Goal: Task Accomplishment & Management: Complete application form

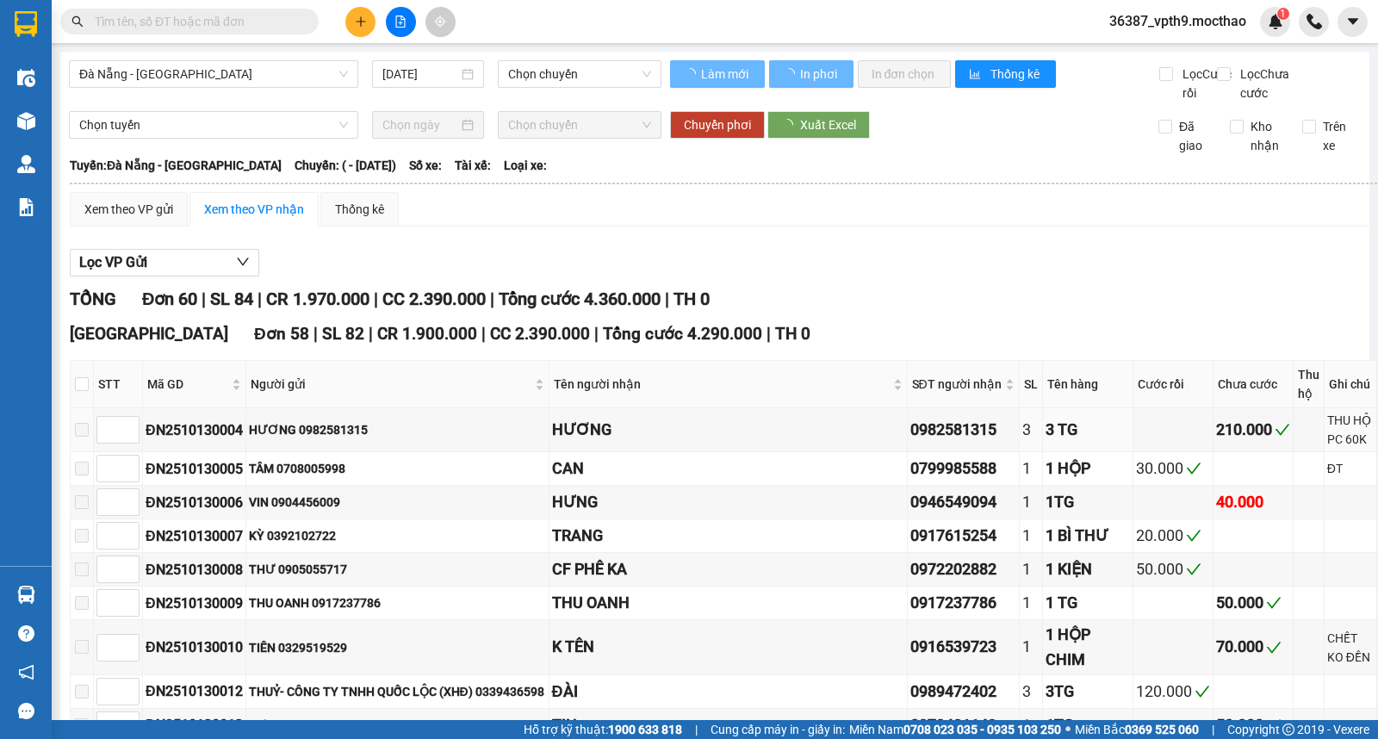
type input "[DATE]"
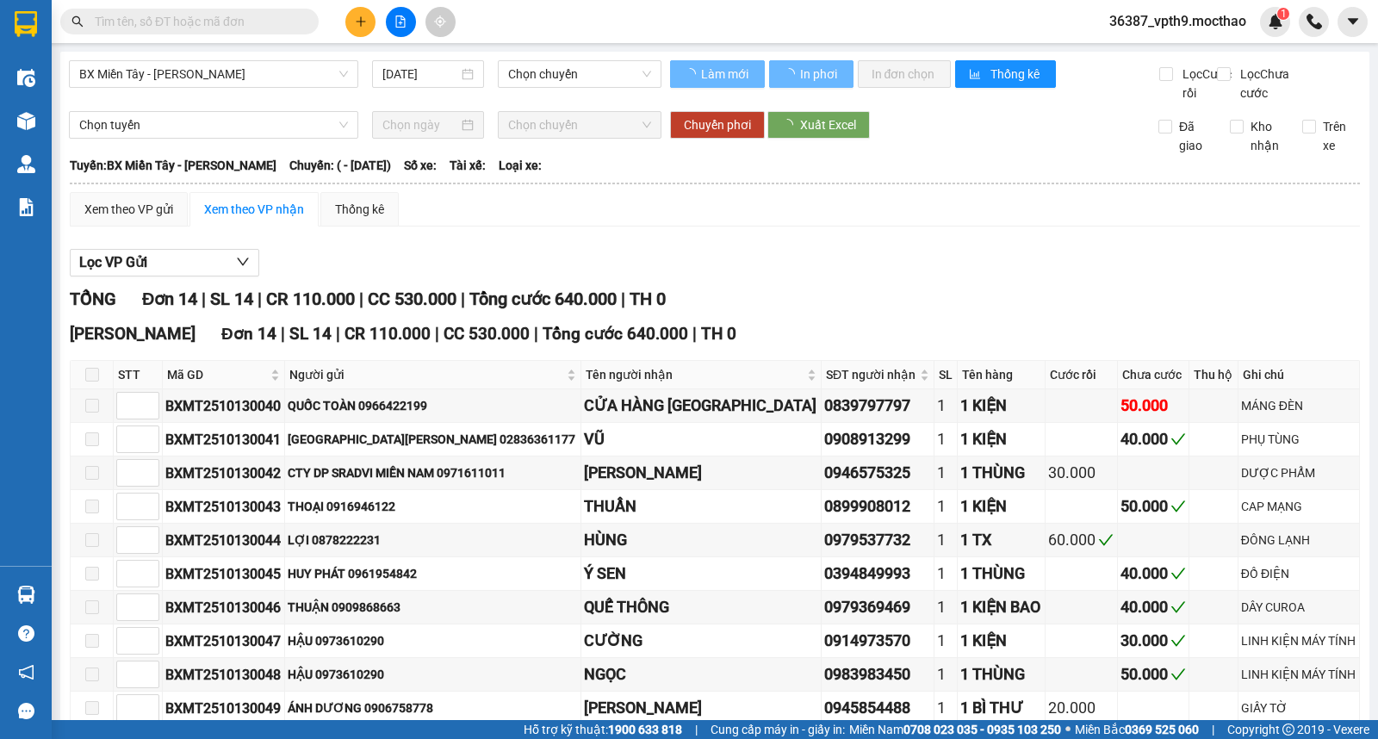
type input "[DATE]"
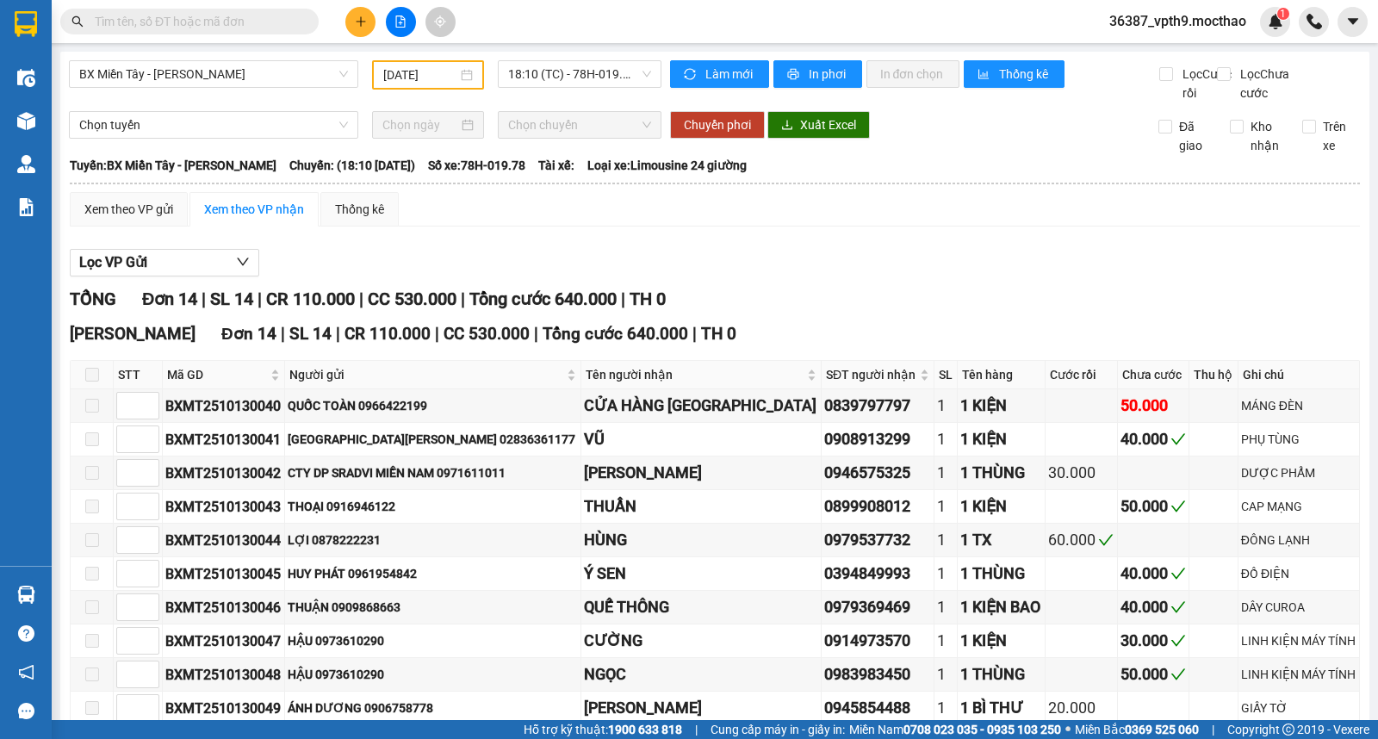
click at [236, 26] on input "text" at bounding box center [196, 21] width 203 height 19
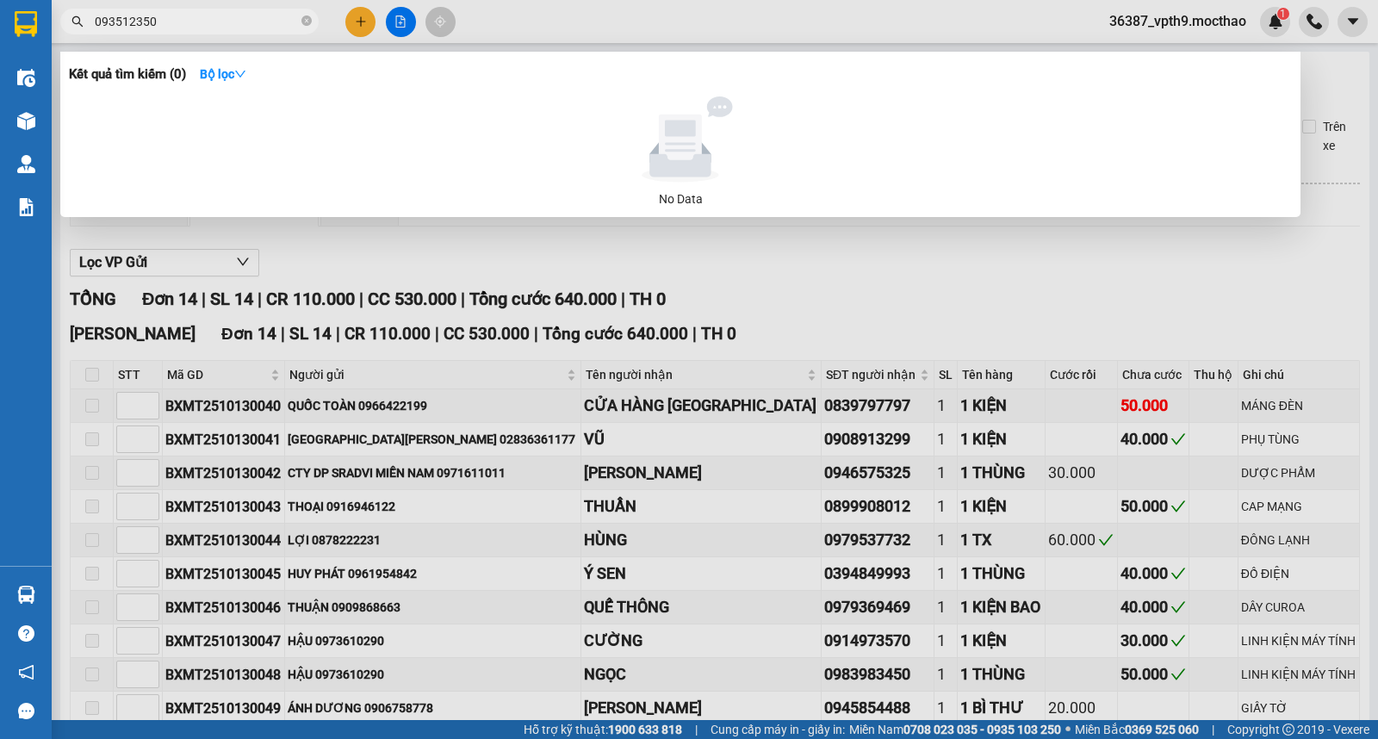
type input "0935123508"
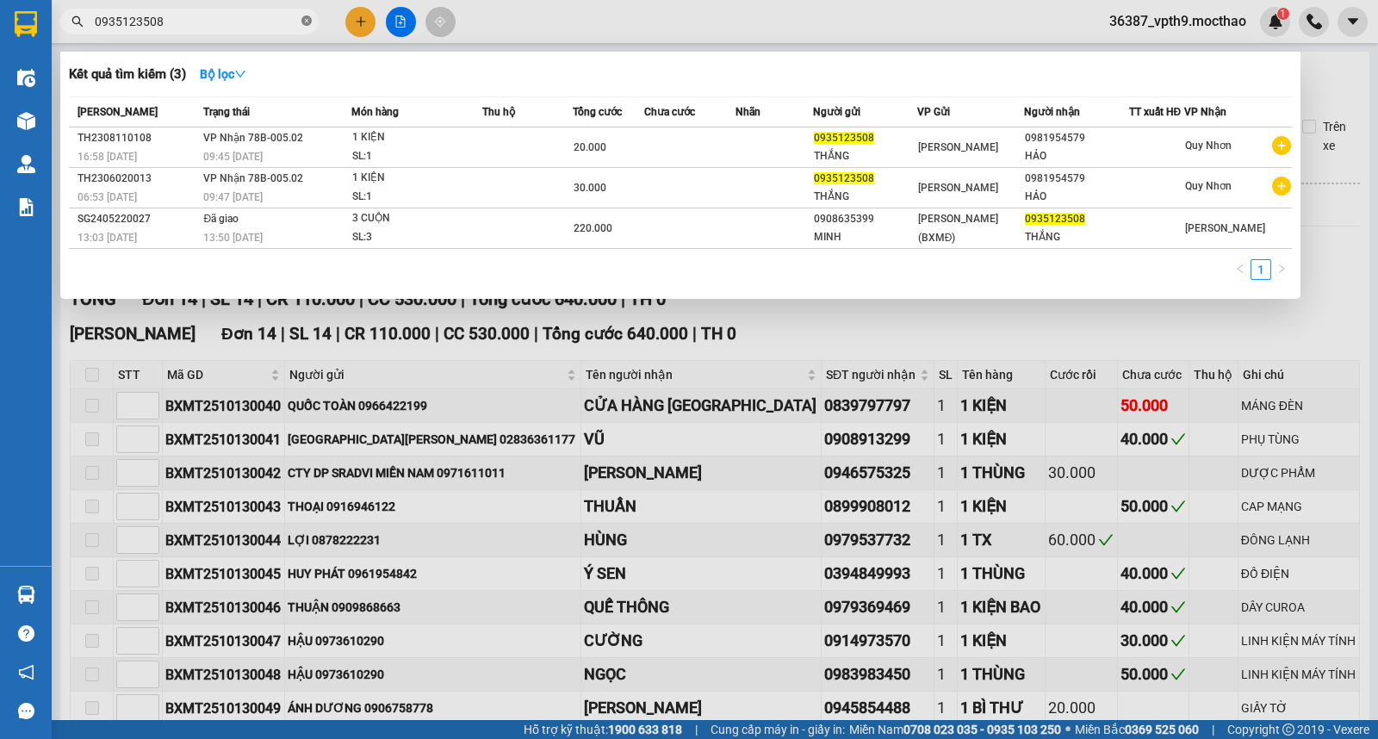
click at [305, 20] on icon "close-circle" at bounding box center [306, 20] width 10 height 10
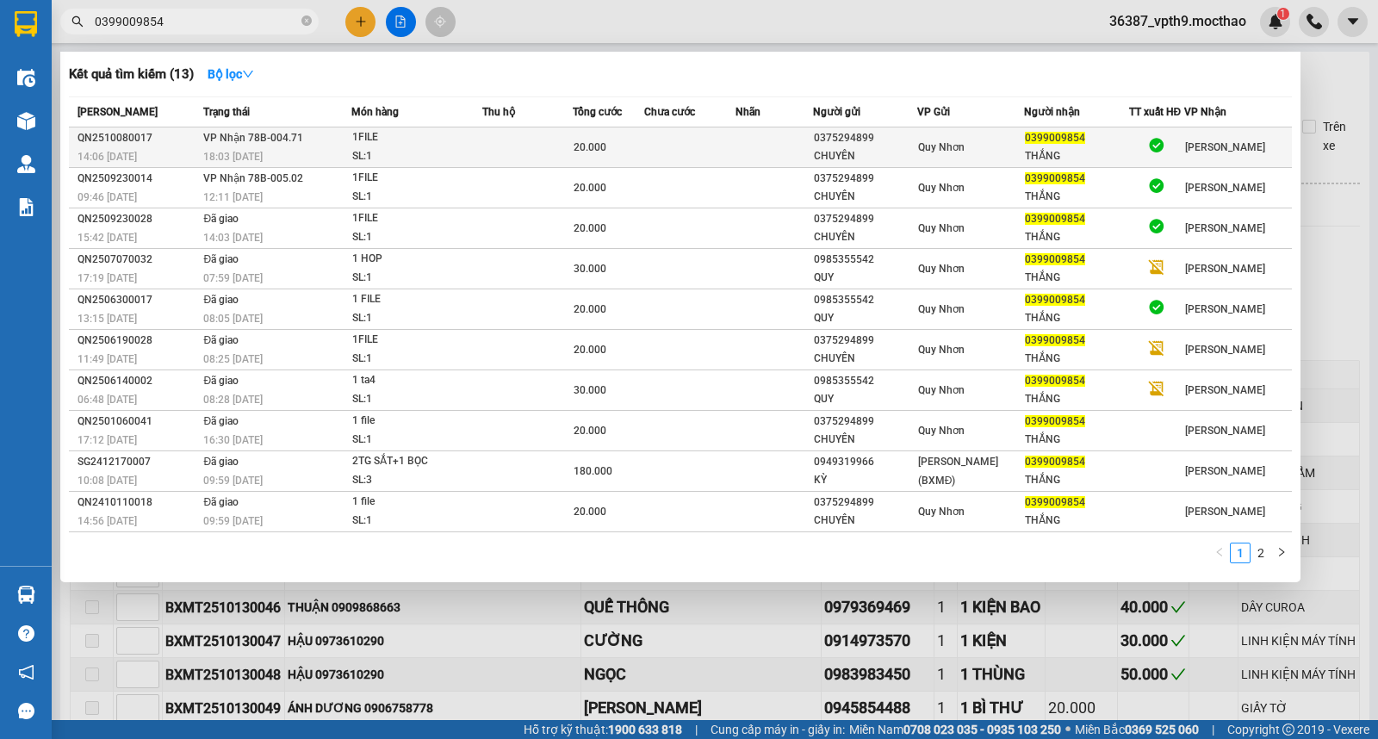
type input "0399009854"
click at [426, 142] on div "1FILE" at bounding box center [416, 137] width 129 height 19
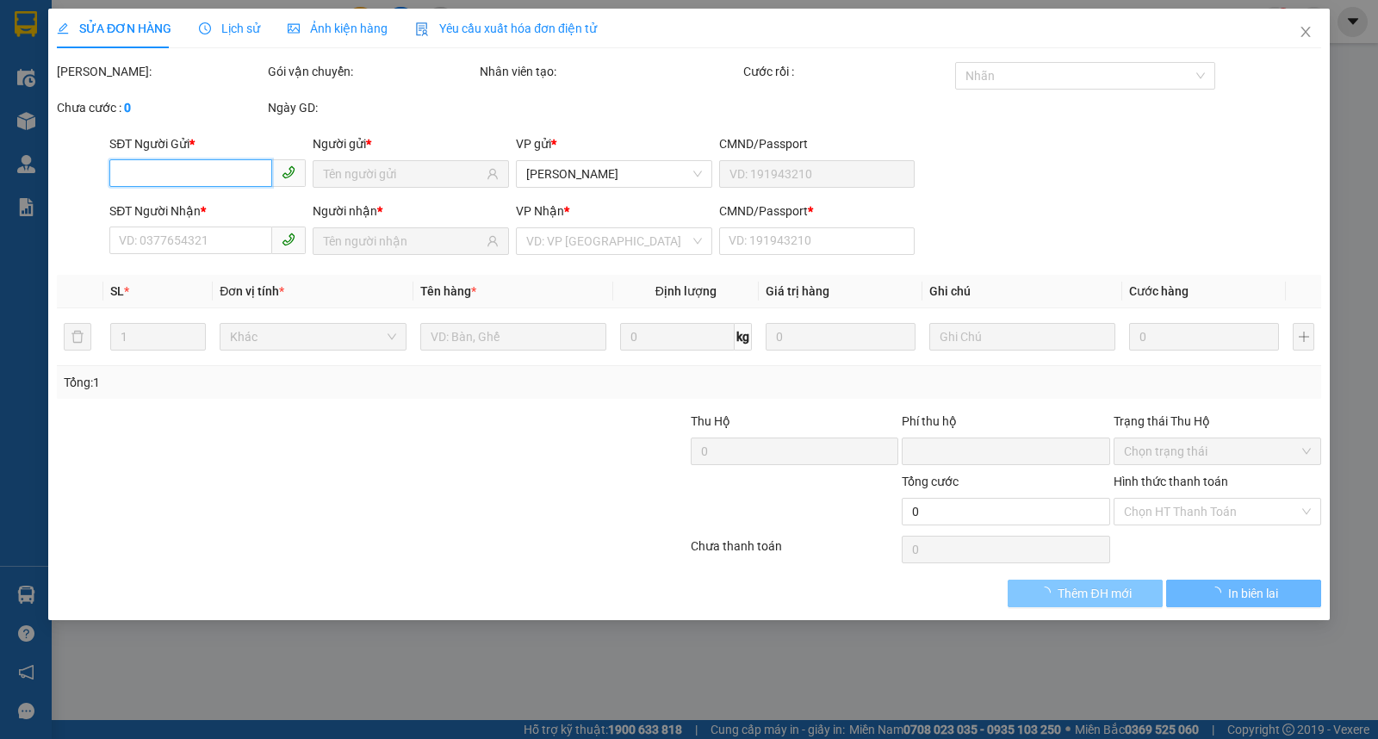
type input "0375294899"
type input "CHUYÊN"
type input "0399009854"
type input "THẮNG"
type input "a"
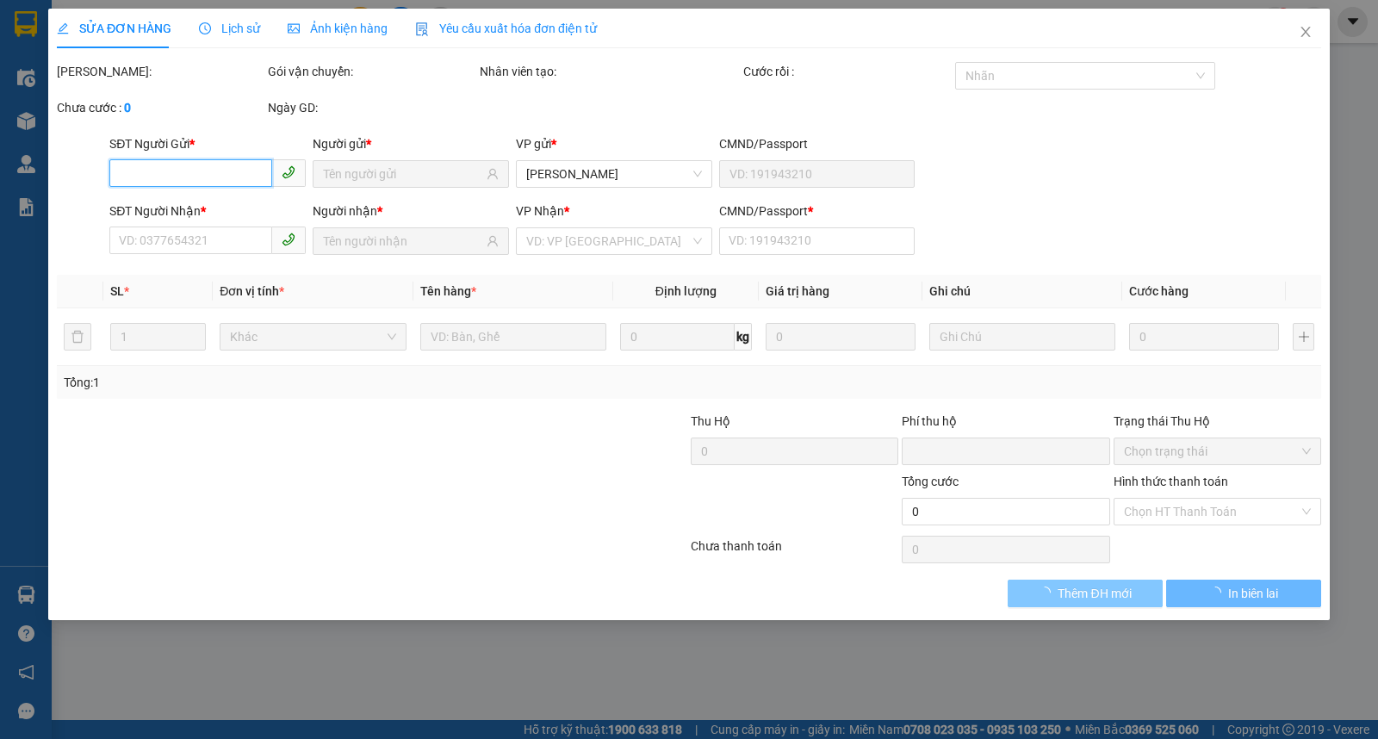
type input "0"
type input "20.000"
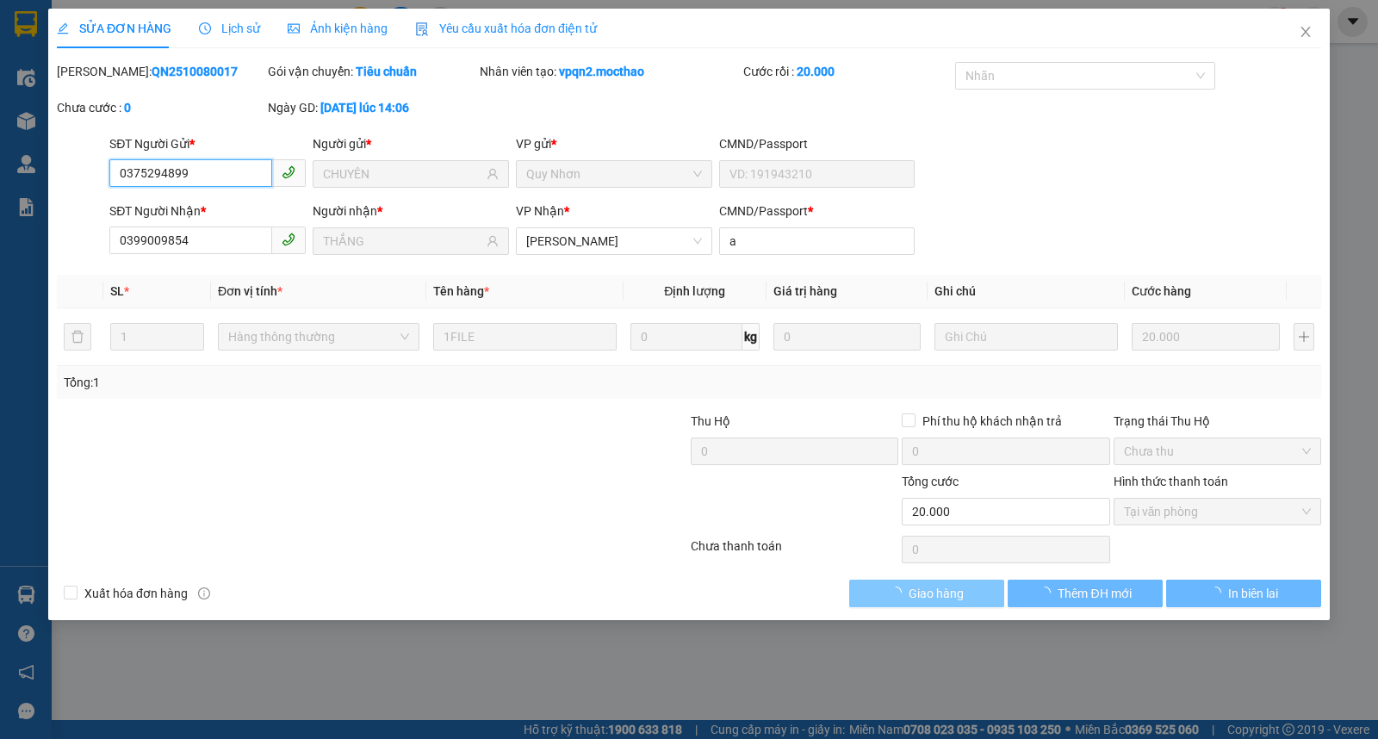
checkbox input "true"
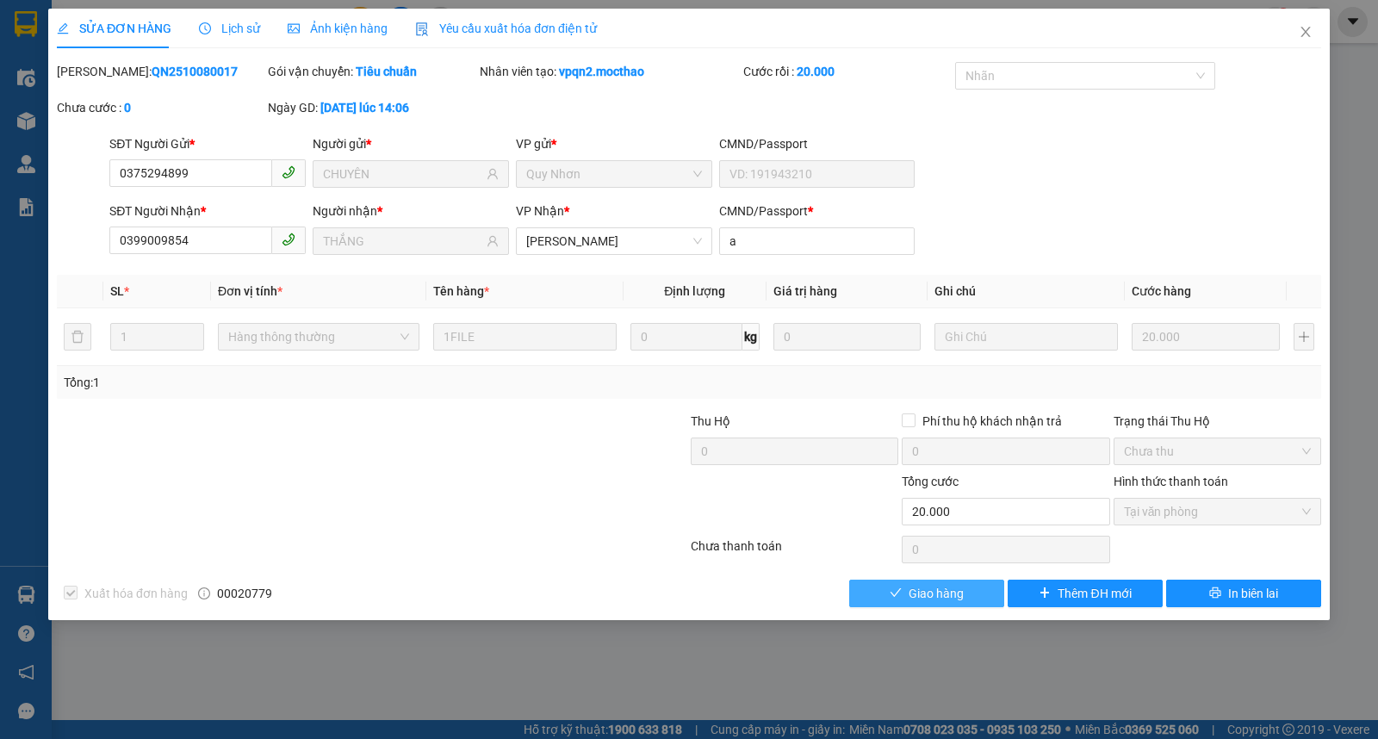
click at [930, 594] on span "Giao hàng" at bounding box center [935, 593] width 55 height 19
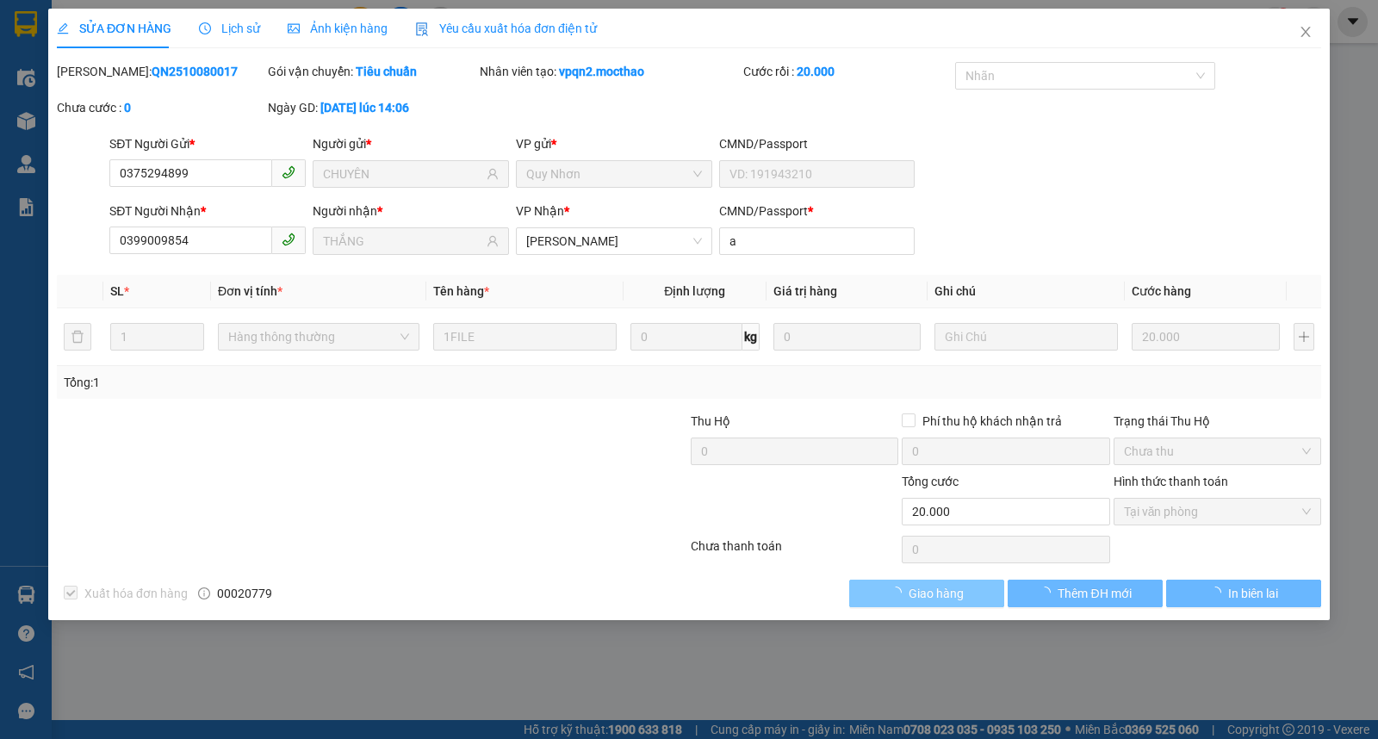
click at [930, 594] on span "Giao hàng" at bounding box center [935, 593] width 55 height 19
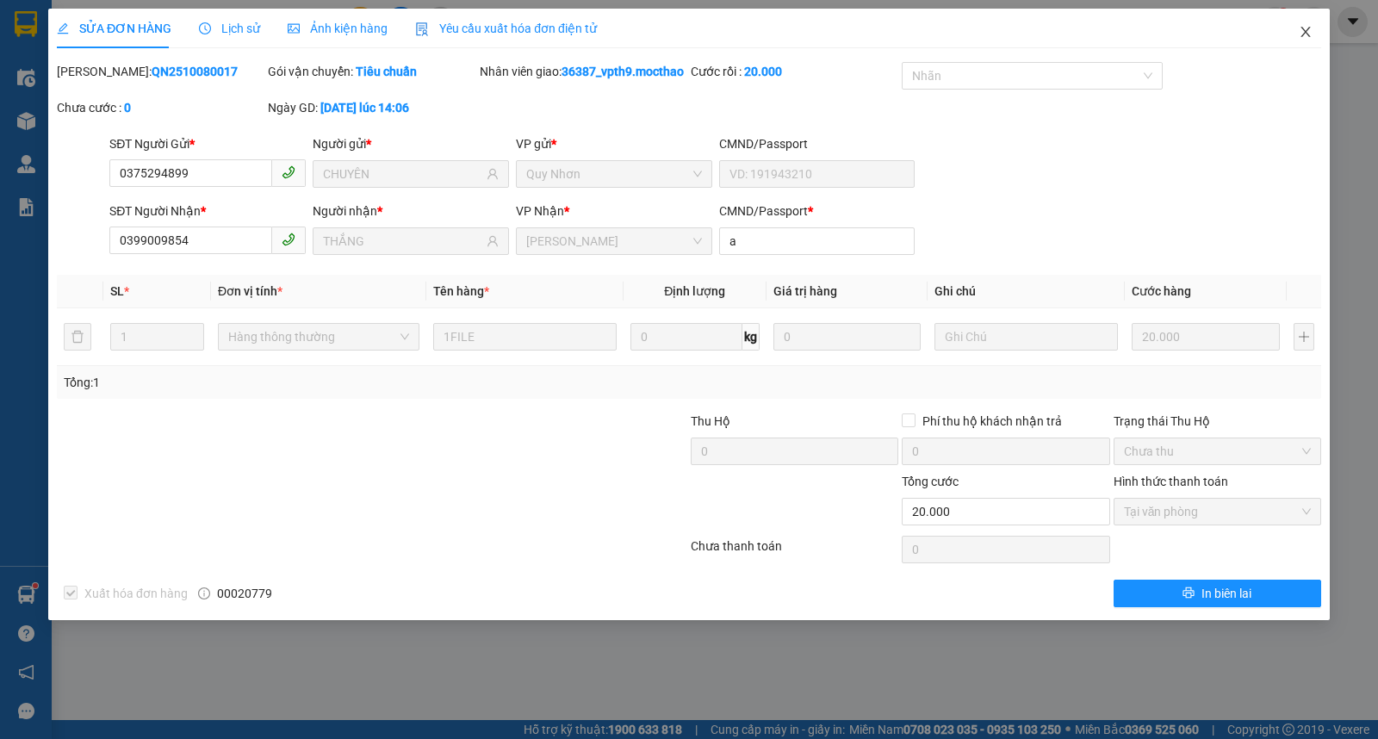
click at [1307, 28] on icon "close" at bounding box center [1305, 32] width 14 height 14
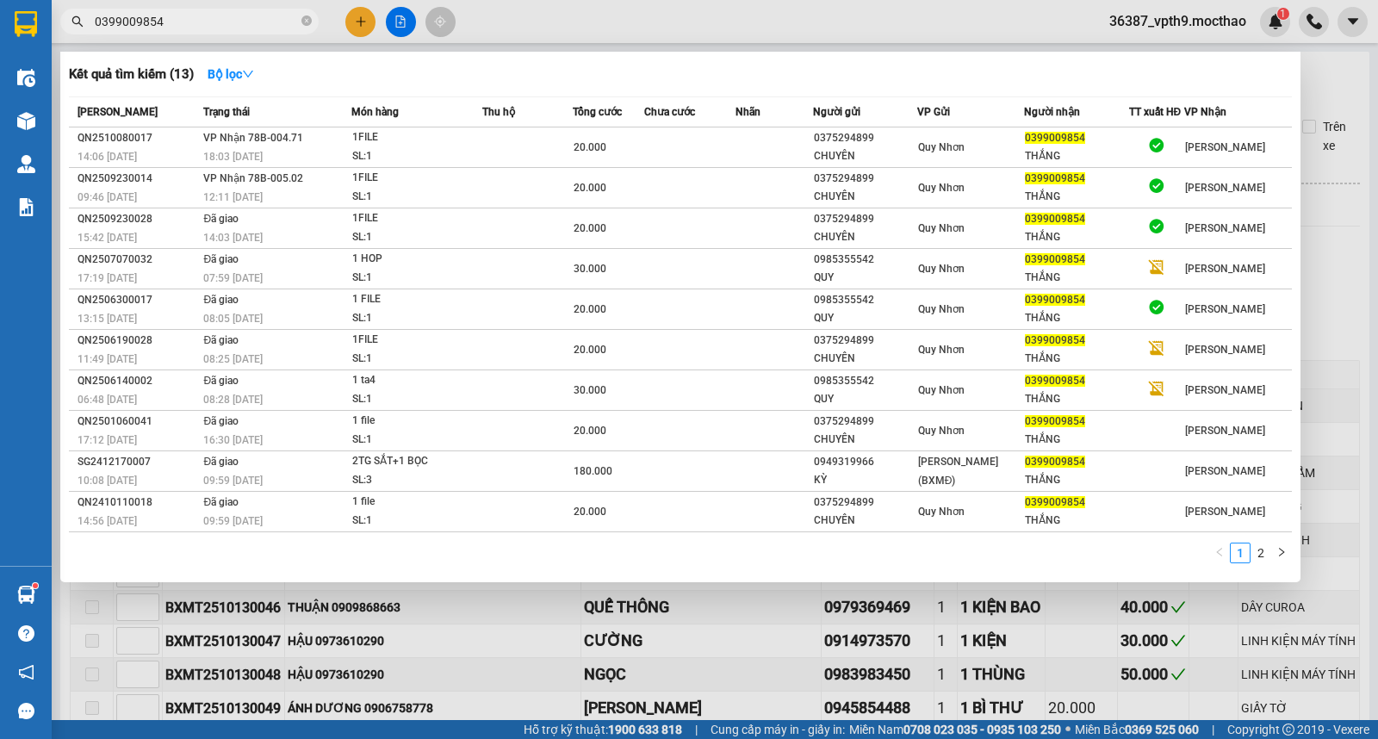
click at [276, 10] on span "0399009854" at bounding box center [189, 22] width 258 height 26
click at [265, 17] on input "0399009854" at bounding box center [196, 21] width 203 height 19
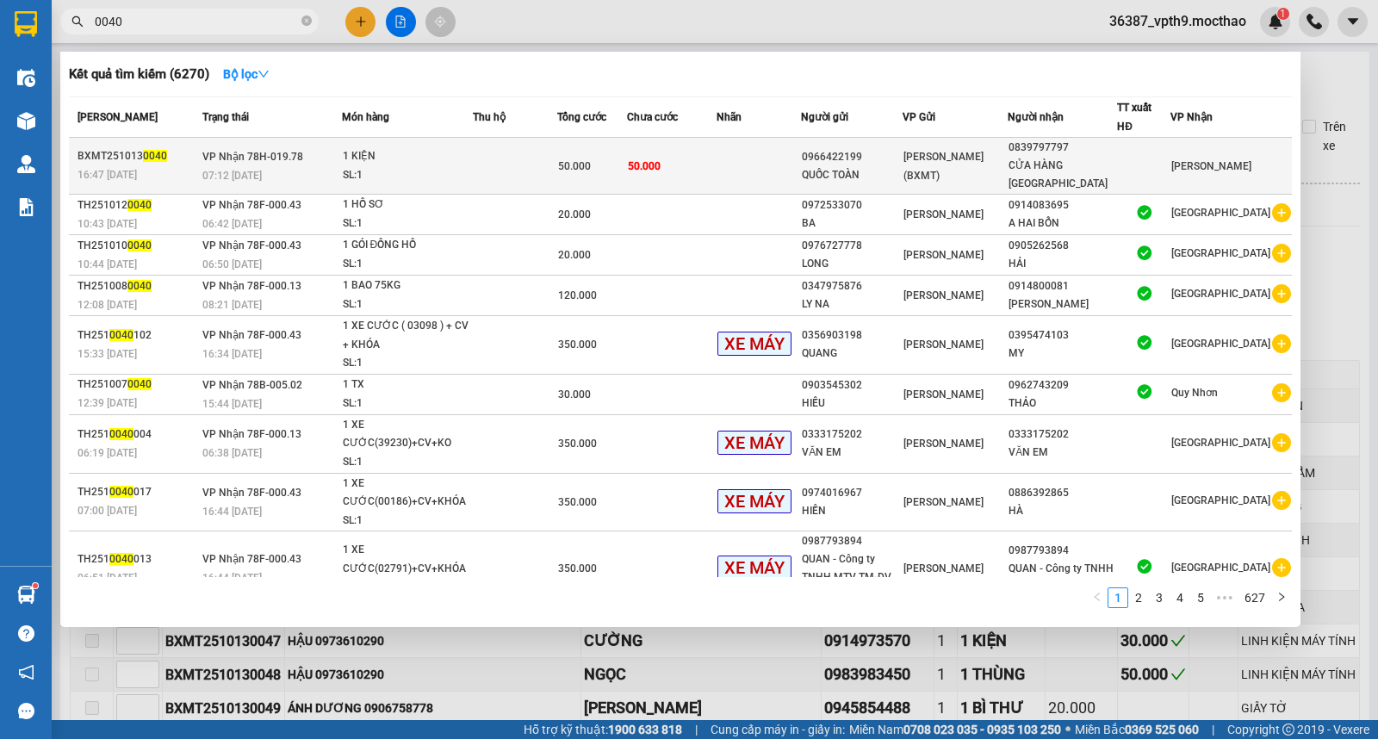
type input "0040"
click at [758, 162] on td at bounding box center [758, 166] width 84 height 57
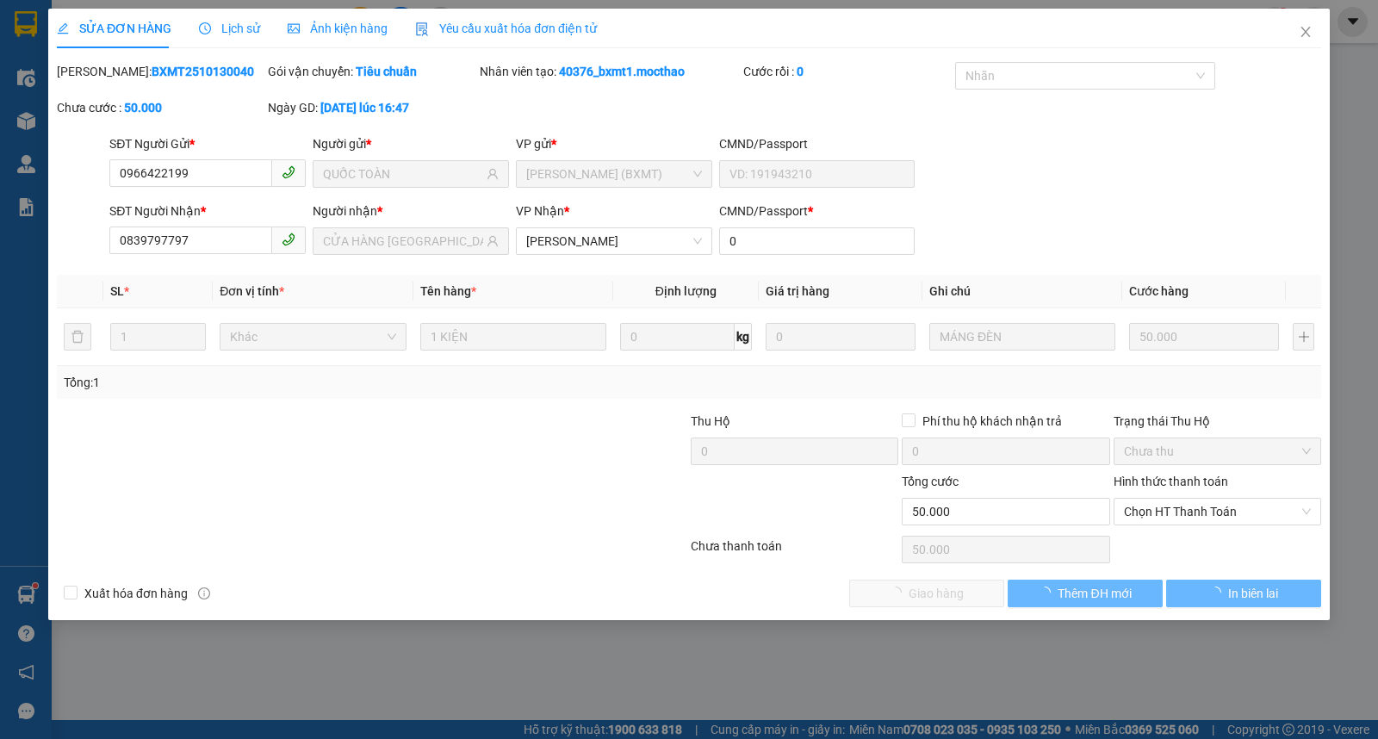
type input "0966422199"
type input "QUỐC TOÀN"
type input "0839797797"
type input "CỬA HÀNG THÁI LAN"
type input "0"
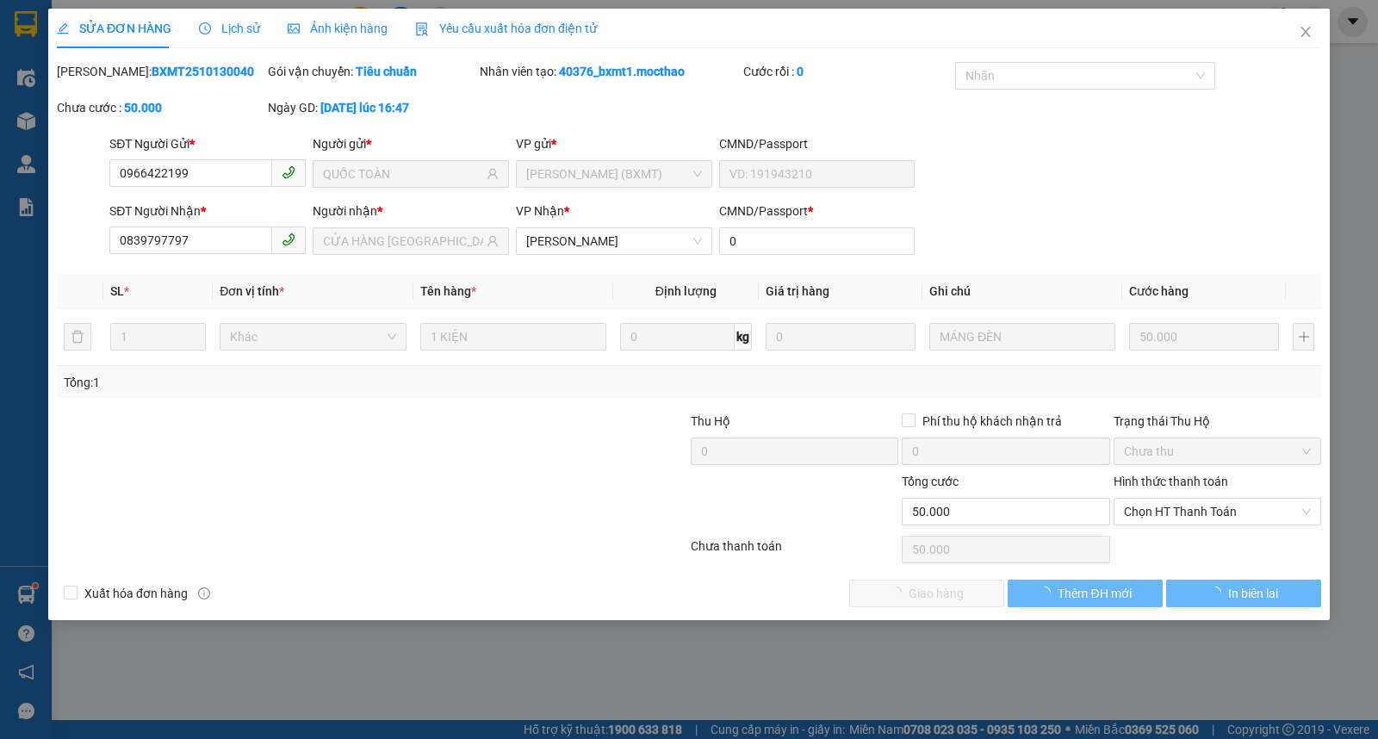
type input "0"
type input "50.000"
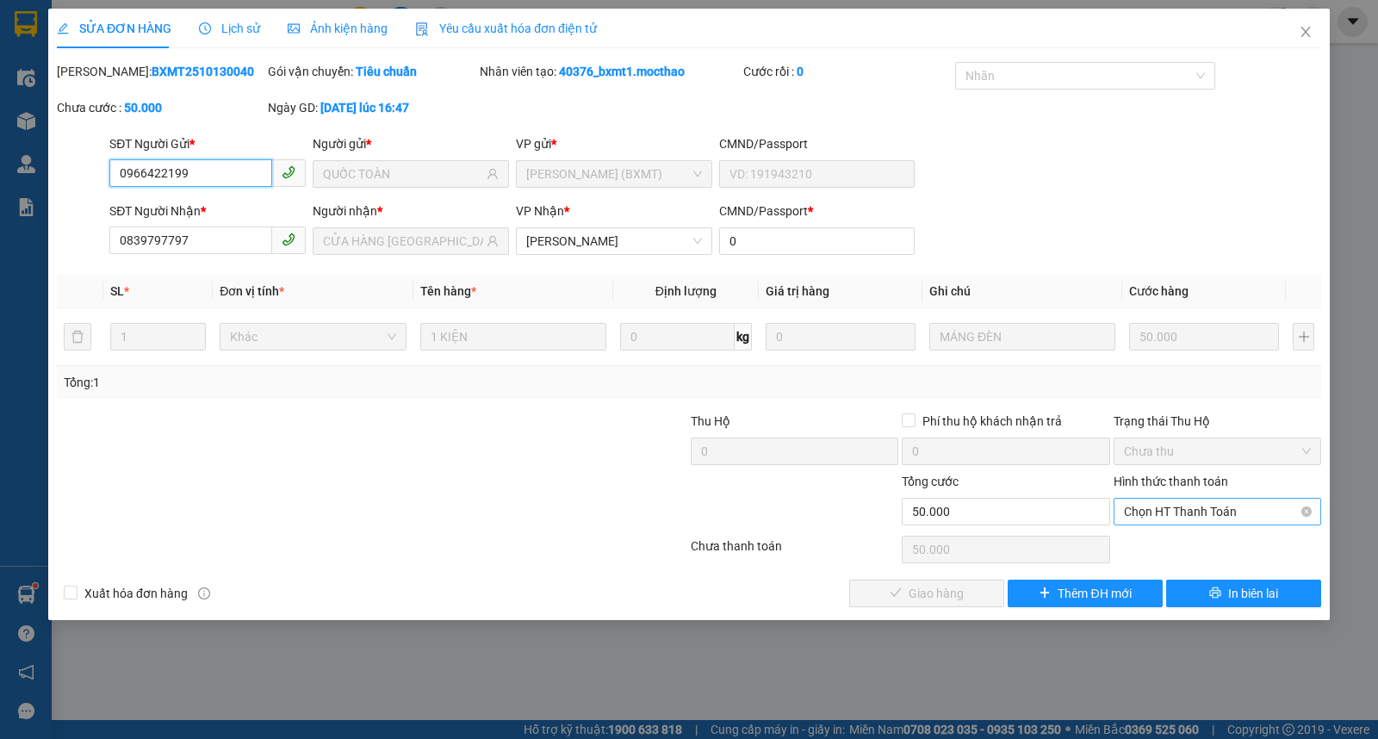
drag, startPoint x: 1134, startPoint y: 505, endPoint x: 1140, endPoint y: 441, distance: 64.0
click at [1135, 503] on span "Chọn HT Thanh Toán" at bounding box center [1217, 511] width 187 height 26
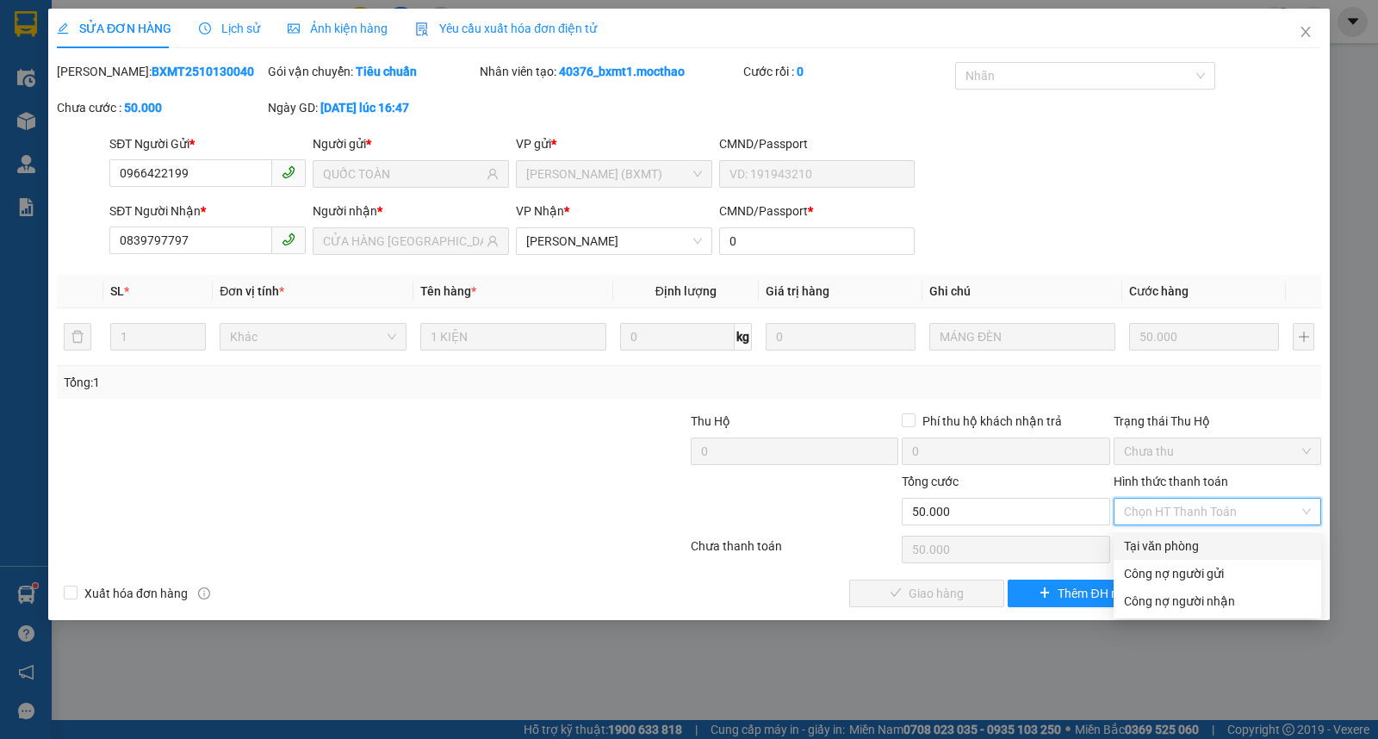
click at [1129, 549] on div "Tại văn phòng" at bounding box center [1217, 545] width 187 height 19
type input "0"
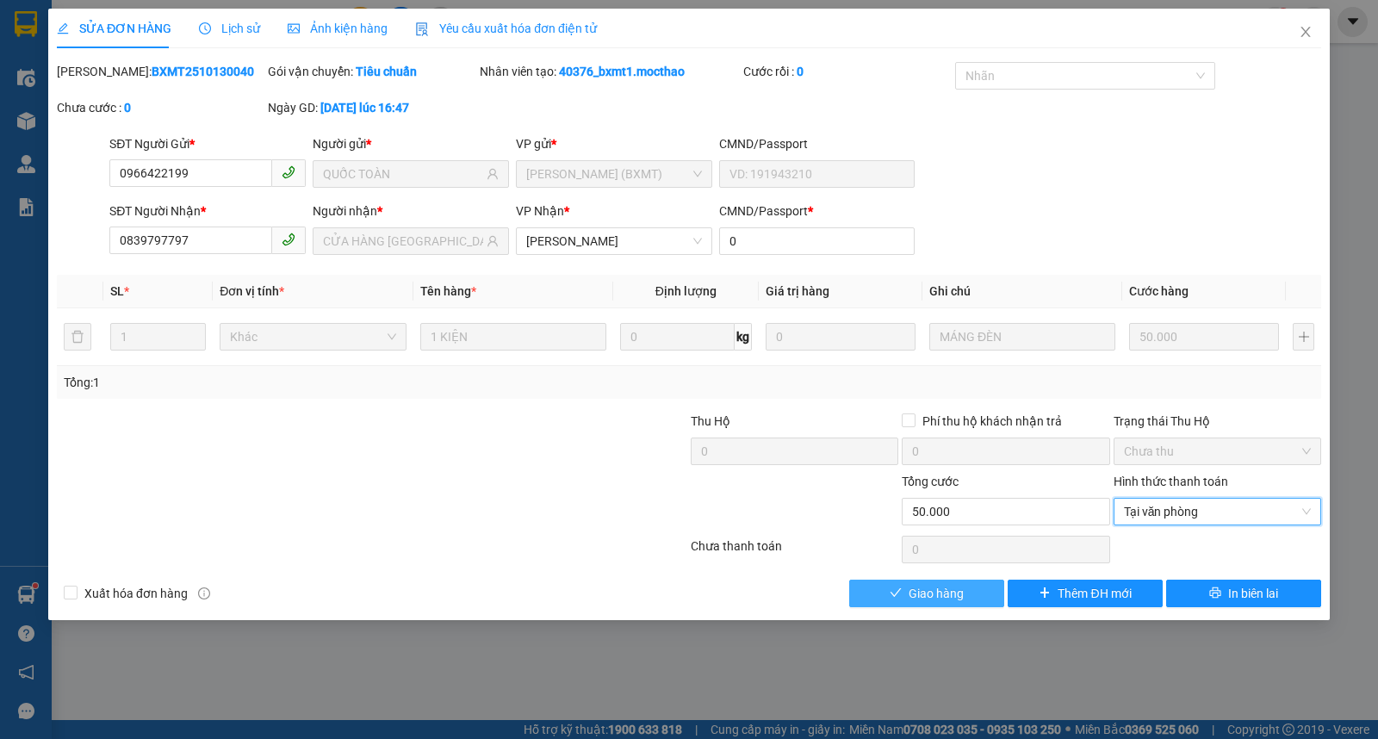
click at [893, 601] on button "Giao hàng" at bounding box center [926, 593] width 155 height 28
